Goal: Navigation & Orientation: Find specific page/section

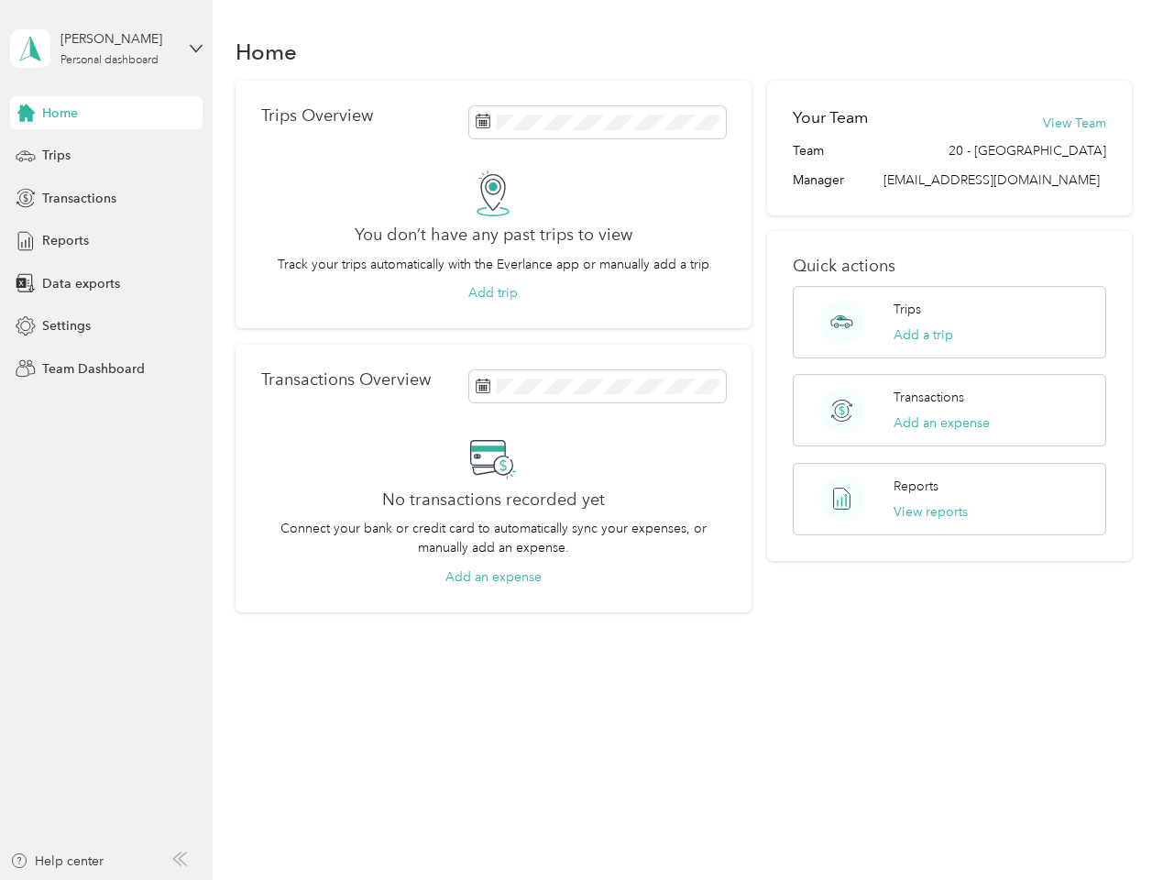
click at [581, 440] on div "No transactions recorded yet Connect your bank or credit card to automatically …" at bounding box center [493, 510] width 465 height 152
click at [106, 49] on div "[PERSON_NAME]" at bounding box center [117, 38] width 115 height 19
click at [106, 113] on div "You’re signed in as [EMAIL_ADDRESS][DOMAIN_NAME] Team dashboard Personal dashbo…" at bounding box center [203, 160] width 386 height 187
click at [26, 113] on div "You’re signed in as [EMAIL_ADDRESS][DOMAIN_NAME] Team dashboard Personal dashbo…" at bounding box center [203, 160] width 386 height 187
click at [106, 156] on div "Trips" at bounding box center [106, 155] width 192 height 33
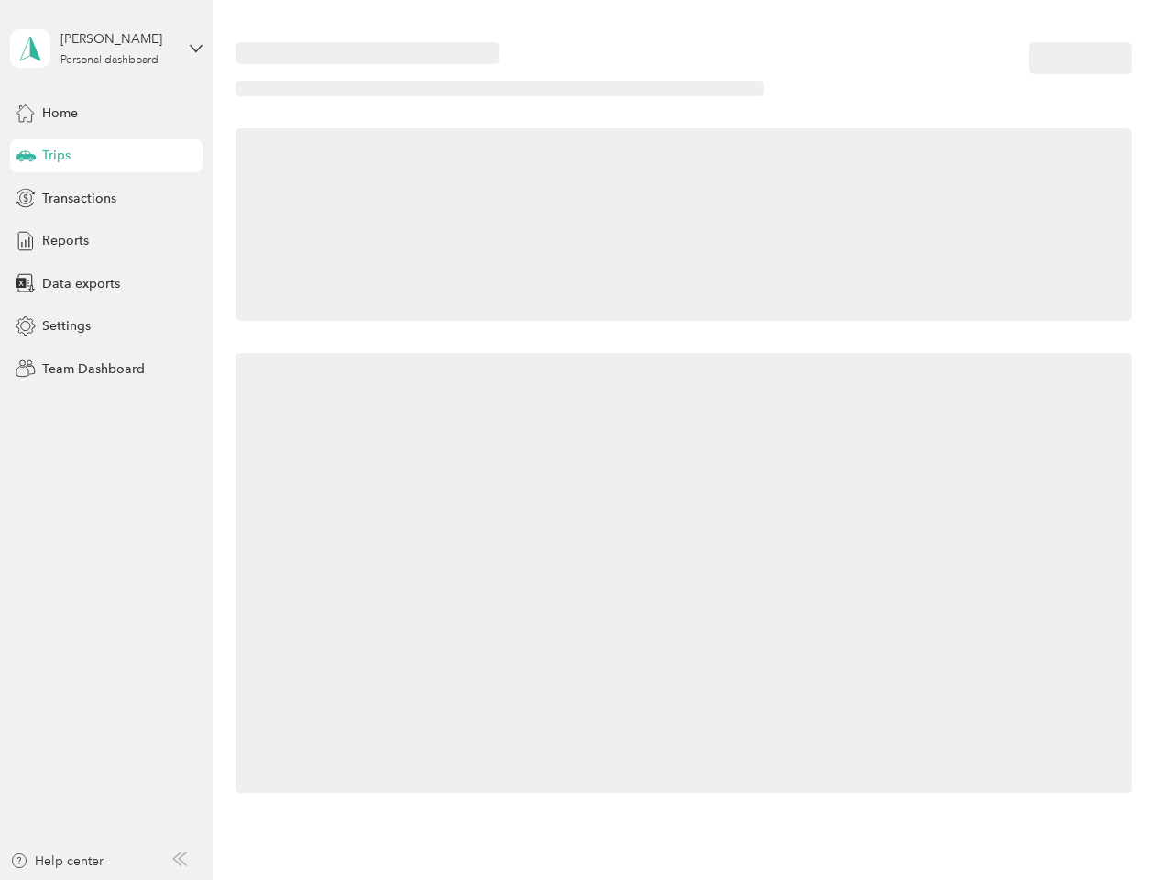
click at [26, 156] on icon at bounding box center [25, 154] width 19 height 9
click at [106, 198] on span "Transactions" at bounding box center [79, 198] width 74 height 19
